Goal: Information Seeking & Learning: Learn about a topic

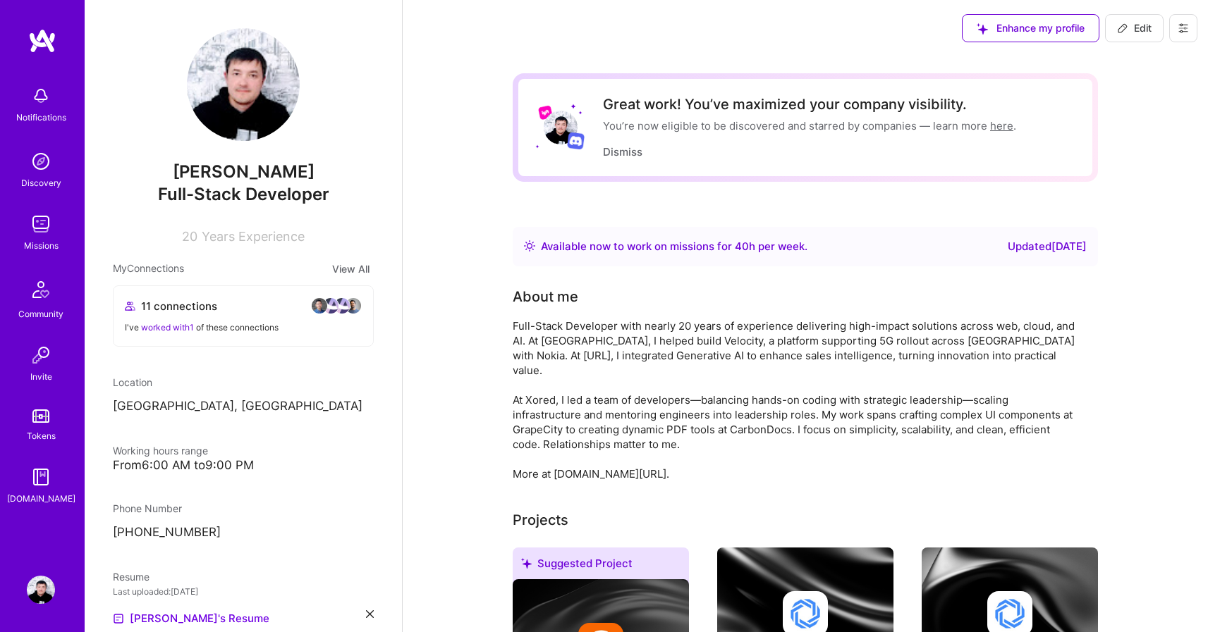
click at [44, 238] on div "Missions" at bounding box center [41, 245] width 35 height 15
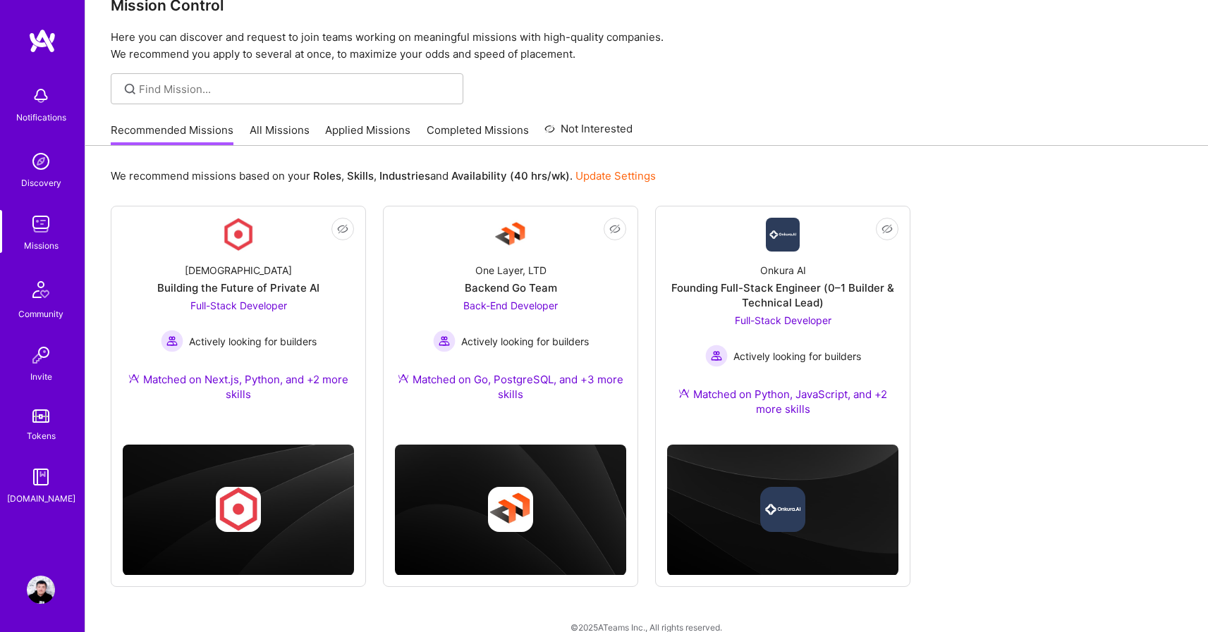
scroll to position [51, 0]
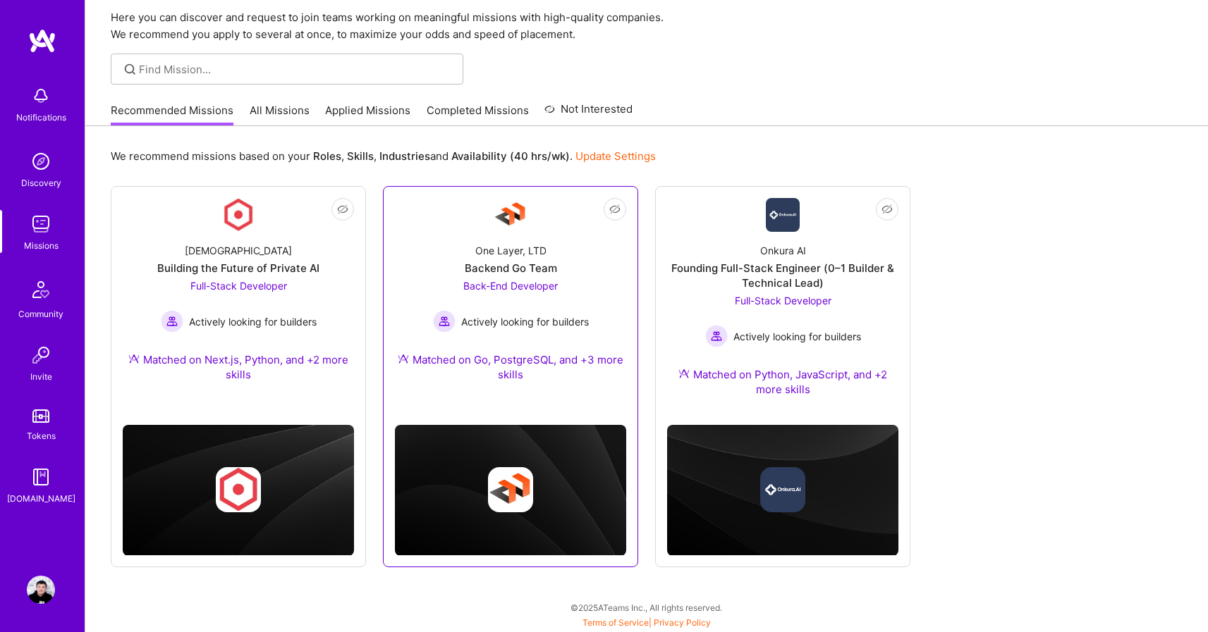
click at [572, 263] on div "One Layer, LTD Backend Go Team Back-End Developer Actively looking for builders…" at bounding box center [510, 315] width 231 height 167
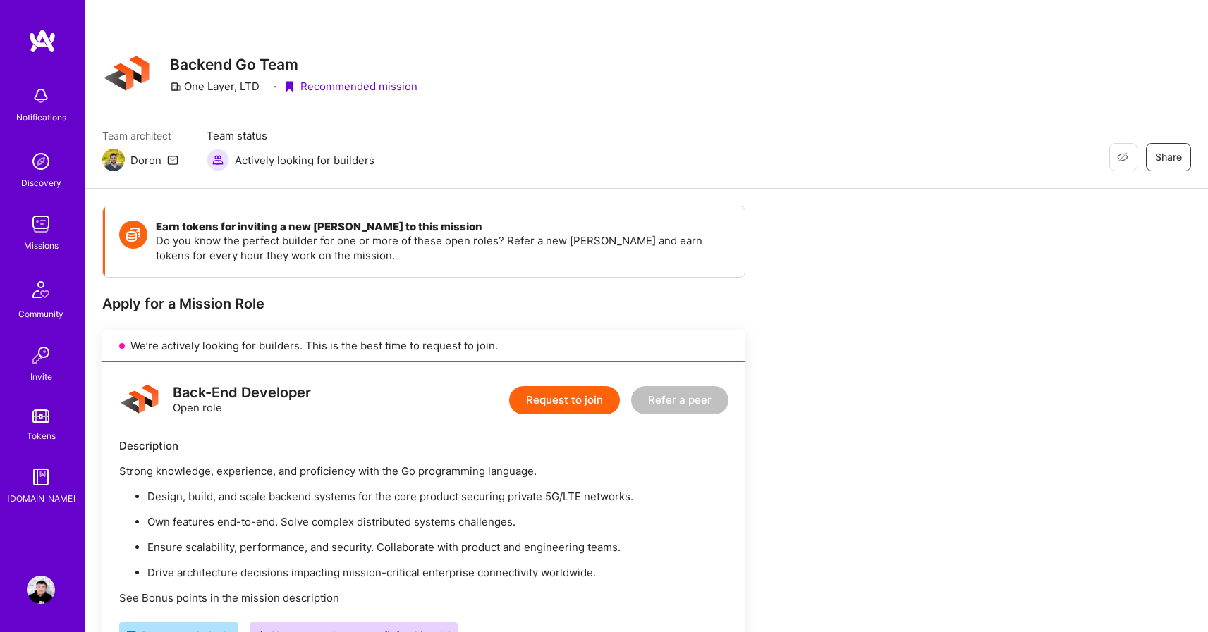
click at [39, 221] on img at bounding box center [41, 224] width 28 height 28
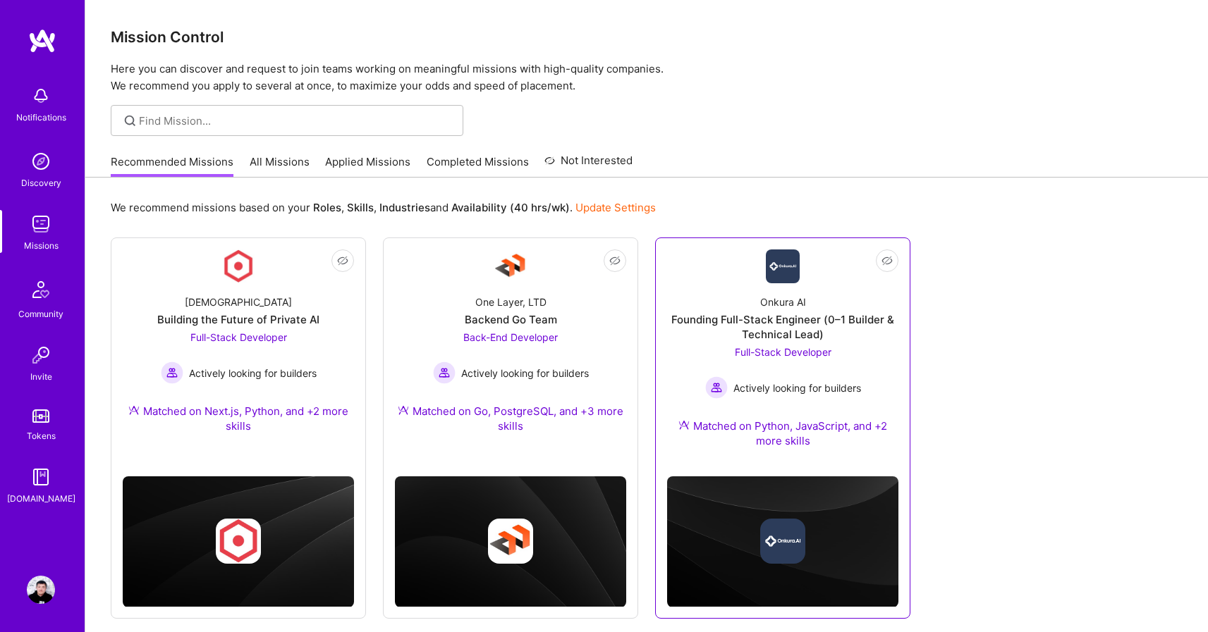
click at [737, 312] on div "Onkura AI Founding Full-Stack Engineer (0–1 Builder & Technical Lead) Full-Stac…" at bounding box center [782, 374] width 231 height 182
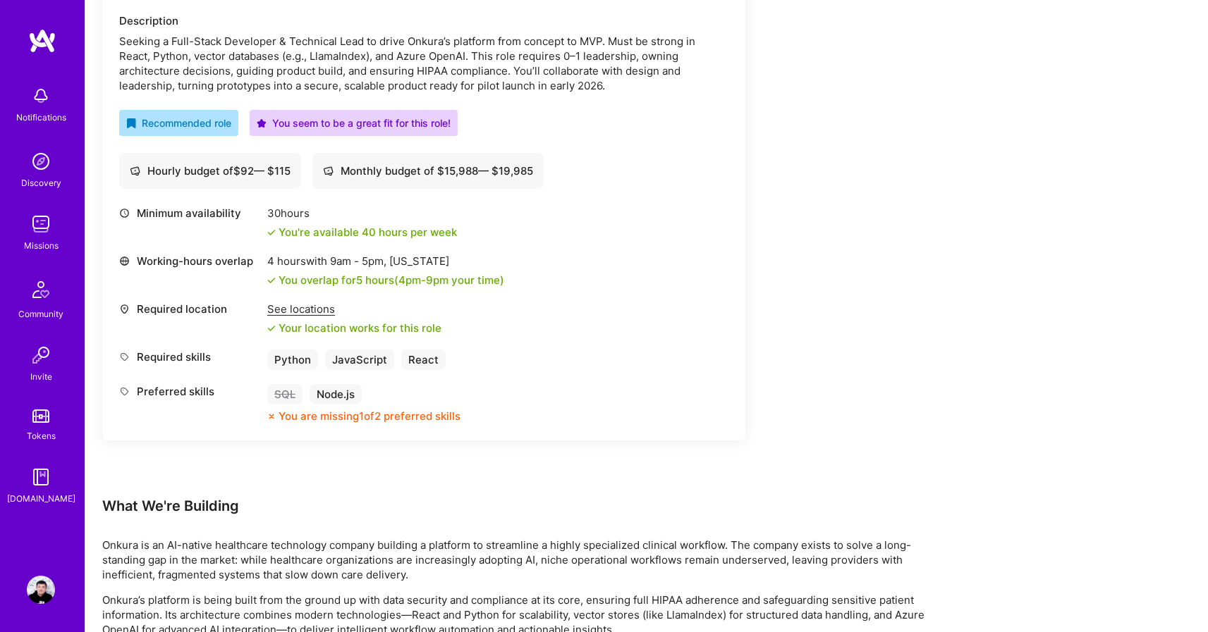
scroll to position [426, 0]
click at [319, 307] on div "See locations" at bounding box center [354, 308] width 174 height 15
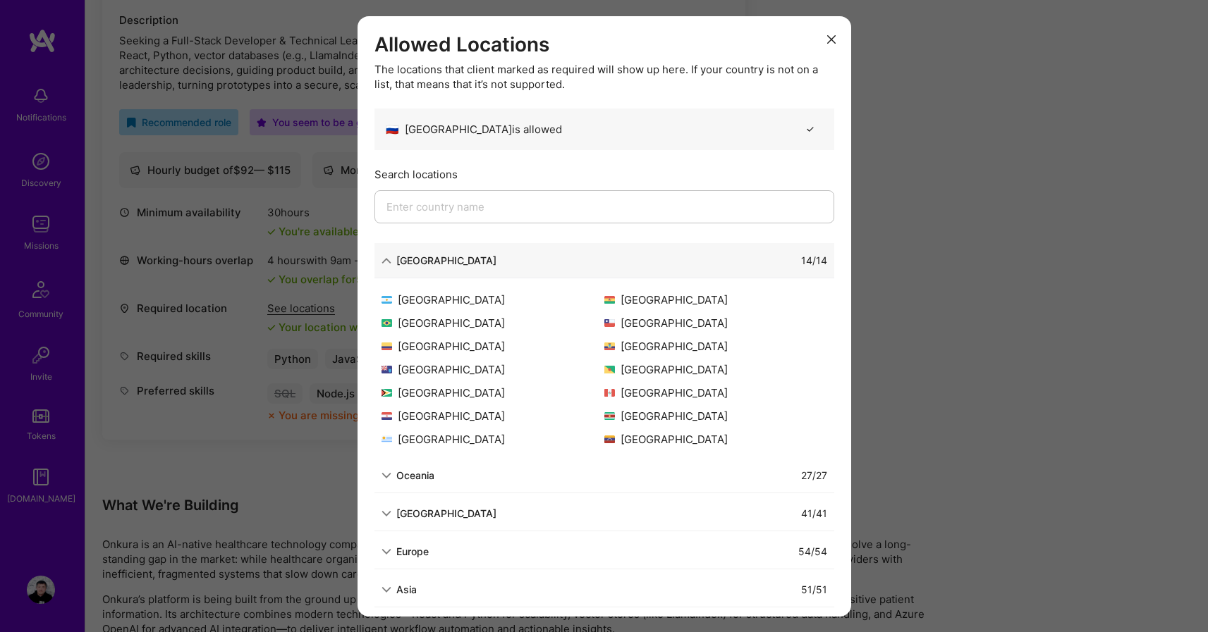
click at [827, 37] on icon "modal" at bounding box center [831, 39] width 8 height 8
